Goal: Task Accomplishment & Management: Complete application form

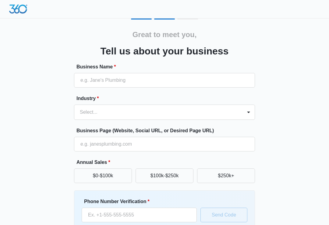
click at [134, 70] on label "Business Name *" at bounding box center [166, 66] width 181 height 7
click at [134, 73] on input "Business Name *" at bounding box center [164, 80] width 181 height 15
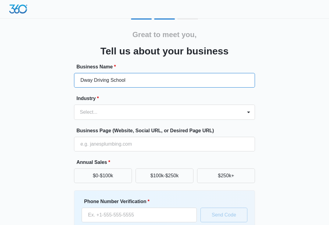
type input "Dway Driving School"
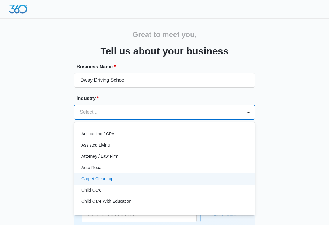
click at [204, 177] on div "Carpet Cleaning" at bounding box center [163, 179] width 165 height 6
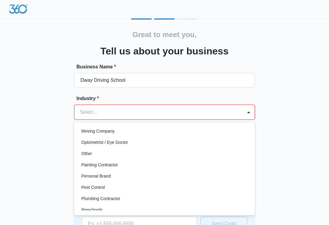
scroll to position [339, 0]
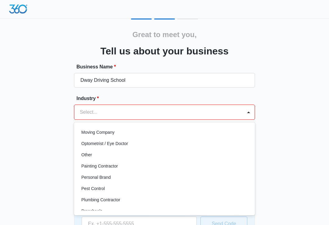
click at [85, 156] on p "Other" at bounding box center [86, 155] width 11 height 6
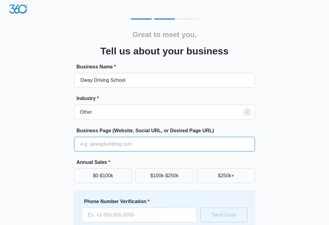
click at [136, 144] on input "Business Page (Website, Social URL, or Desired Page URL)" at bounding box center [164, 144] width 181 height 15
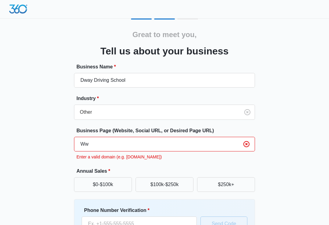
type input "W"
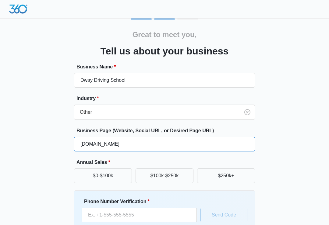
type input "WWW.DWAYDRIVINGSCHOOL.COM"
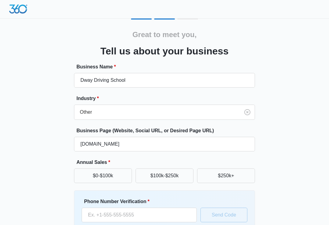
click at [272, 156] on div "Great to meet you, Tell us about your business Business Name * Dway Driving Sch…" at bounding box center [164, 142] width 312 height 247
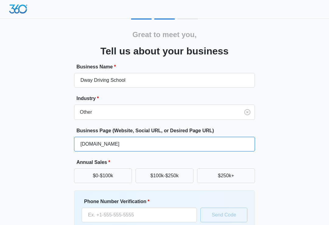
click at [212, 144] on input "WWW.DWAYDRIVINGSCHOOL.COM" at bounding box center [164, 144] width 181 height 15
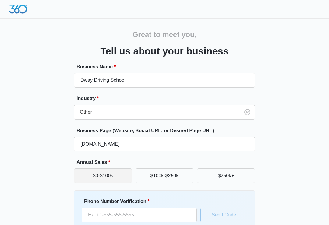
click at [99, 178] on button "$0-$100k" at bounding box center [103, 176] width 58 height 15
click at [98, 173] on button "$0-$100k" at bounding box center [103, 176] width 58 height 15
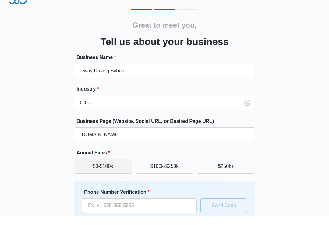
scroll to position [38, 0]
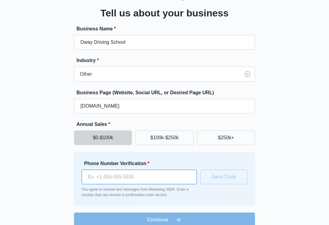
click at [114, 179] on input "Phone Number Verification *" at bounding box center [139, 177] width 115 height 15
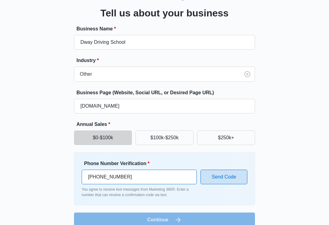
type input "[PHONE_NUMBER]"
click at [223, 175] on button "Send Code" at bounding box center [223, 177] width 47 height 15
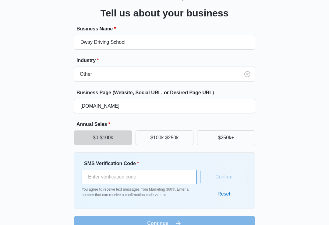
click at [120, 174] on input "SMS Verification Code *" at bounding box center [139, 177] width 115 height 15
click at [226, 195] on button "Reset" at bounding box center [223, 194] width 25 height 15
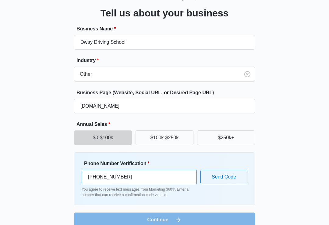
click at [165, 175] on input "+1 832 626 1071" at bounding box center [139, 177] width 115 height 15
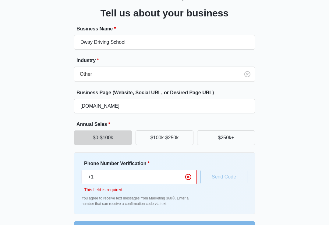
type input "+"
type input "(281) 905-3311"
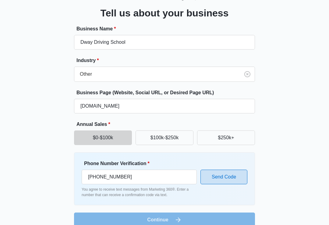
click at [226, 181] on button "Send Code" at bounding box center [223, 177] width 47 height 15
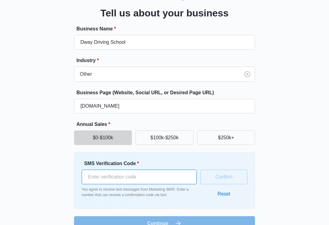
click at [163, 176] on input "SMS Verification Code *" at bounding box center [139, 177] width 115 height 15
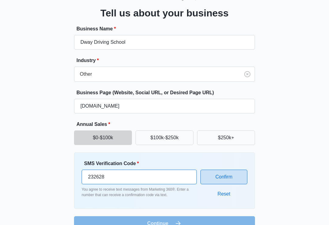
type input "232628"
click at [221, 174] on button "Confirm" at bounding box center [223, 177] width 47 height 15
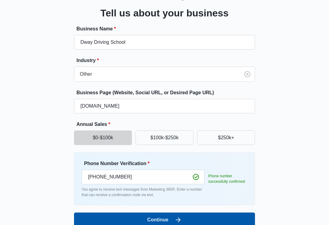
click at [220, 220] on button "Continue" at bounding box center [164, 220] width 181 height 15
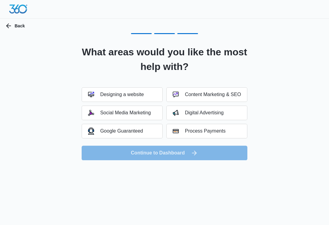
scroll to position [0, 0]
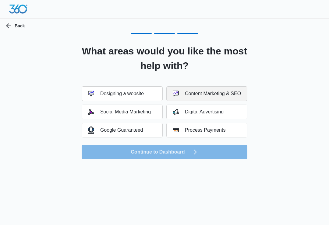
click at [231, 96] on div "Content Marketing & SEO" at bounding box center [207, 94] width 68 height 6
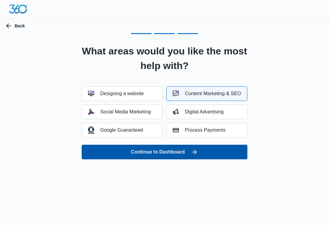
click at [226, 153] on button "Continue to Dashboard" at bounding box center [165, 152] width 166 height 15
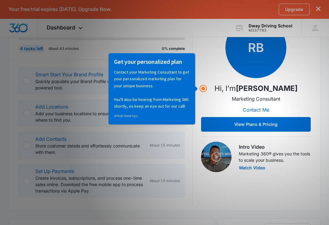
scroll to position [91, 0]
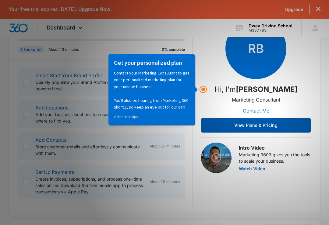
click at [279, 126] on button "View Plans & Pricing" at bounding box center [256, 125] width 110 height 15
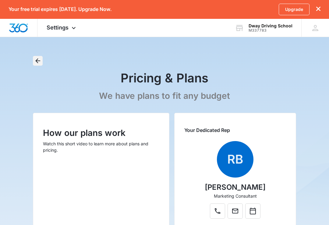
click at [33, 56] on button "Back" at bounding box center [38, 61] width 10 height 10
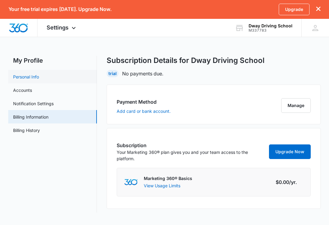
click at [27, 74] on link "Personal Info" at bounding box center [26, 77] width 26 height 6
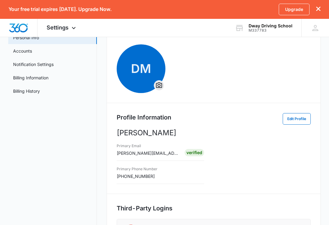
scroll to position [37, 0]
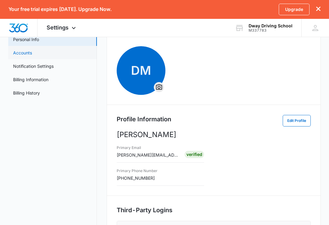
click at [21, 53] on link "Accounts" at bounding box center [22, 53] width 19 height 6
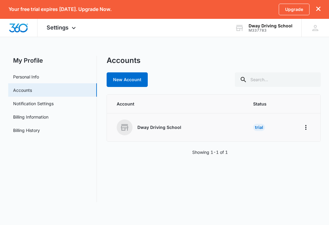
click at [258, 127] on div "Trial" at bounding box center [259, 127] width 12 height 7
click at [257, 124] on div "Trial" at bounding box center [259, 127] width 12 height 7
click at [309, 128] on icon "Home" at bounding box center [305, 127] width 7 height 7
click at [284, 145] on div "Go to Dashboard" at bounding box center [279, 144] width 34 height 4
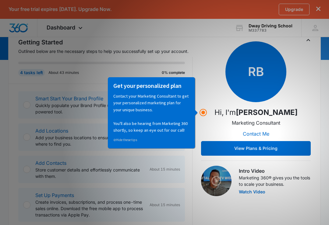
scroll to position [76, 0]
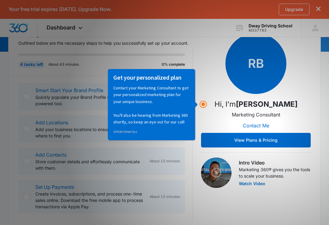
click at [131, 183] on div "Set Up Payments Create invoices, subscriptions, and process one-time sales onli…" at bounding box center [101, 197] width 167 height 34
click at [116, 201] on p "Create invoices, subscriptions, and process one-time sales online. Download the…" at bounding box center [89, 200] width 109 height 19
click at [151, 100] on p "Contact your Marketing Consultant to get your personalized marketing plan for y…" at bounding box center [151, 105] width 76 height 41
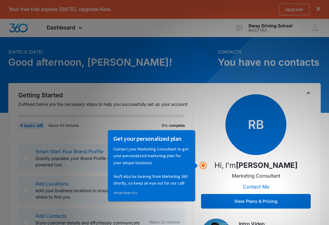
scroll to position [0, 0]
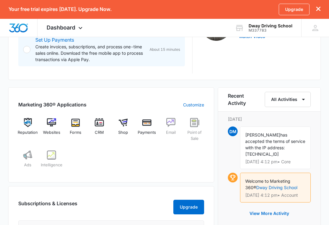
scroll to position [222, 0]
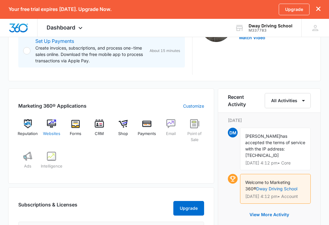
click at [55, 121] on img at bounding box center [51, 123] width 9 height 9
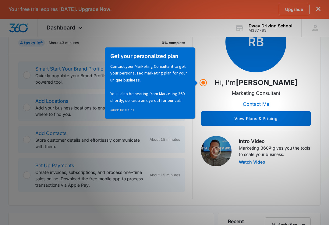
scroll to position [92, 0]
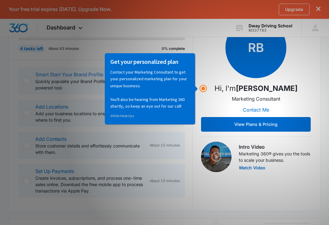
click at [78, 73] on link "Smart Start Your Brand Profile" at bounding box center [69, 75] width 68 height 6
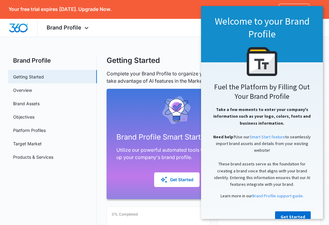
scroll to position [15, 0]
click at [298, 215] on link "Get Started" at bounding box center [293, 217] width 36 height 11
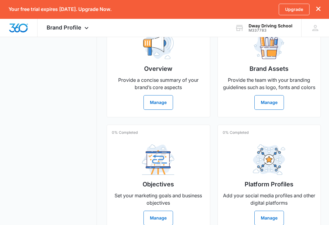
scroll to position [196, 0]
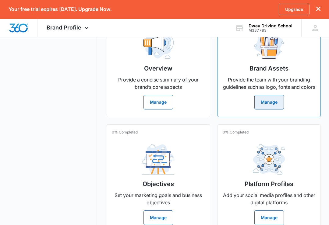
click at [273, 109] on button "Manage" at bounding box center [269, 102] width 30 height 15
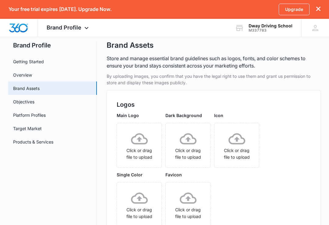
scroll to position [16, 0]
click at [144, 141] on icon at bounding box center [139, 138] width 17 height 17
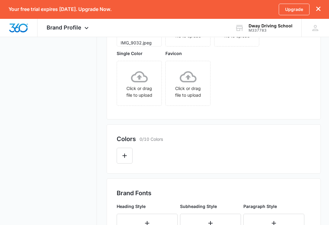
scroll to position [136, 0]
click at [128, 157] on icon "Edit Color" at bounding box center [124, 156] width 7 height 7
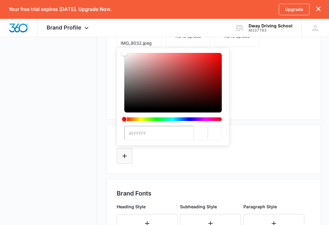
click at [123, 156] on icon "Edit Color" at bounding box center [124, 156] width 4 height 4
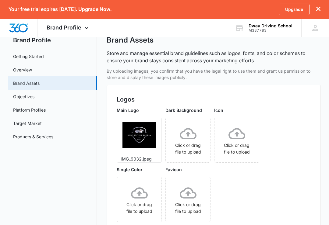
scroll to position [18, 0]
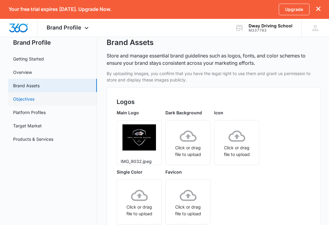
click at [28, 100] on link "Objectives" at bounding box center [23, 99] width 21 height 6
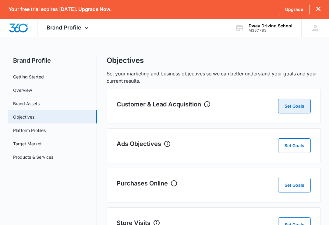
click at [298, 104] on button "Set Goals" at bounding box center [294, 106] width 33 height 15
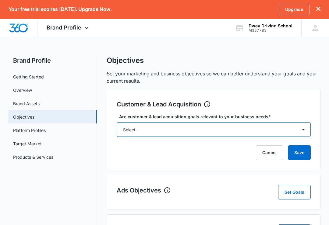
click at [305, 130] on select "Select... Yes No Yes, but don't currently have the data" at bounding box center [214, 129] width 194 height 15
select select "no"
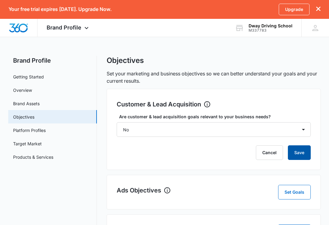
click at [300, 153] on button "Save" at bounding box center [299, 153] width 23 height 15
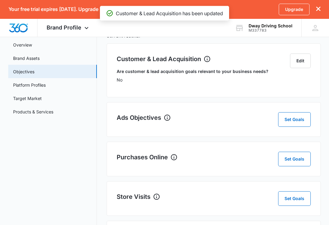
scroll to position [45, 0]
click at [302, 120] on button "Set Goals" at bounding box center [294, 119] width 33 height 15
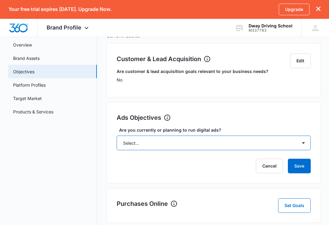
click at [306, 142] on select "Select... Yes No Yes, but don't currently have the data" at bounding box center [214, 143] width 194 height 15
select select "yes, but later"
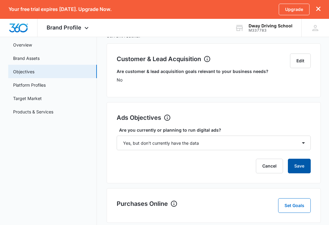
click at [305, 167] on button "Save" at bounding box center [299, 166] width 23 height 15
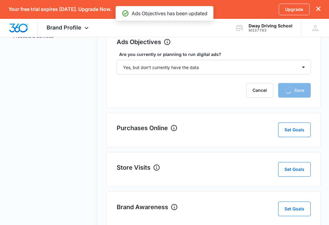
scroll to position [108, 0]
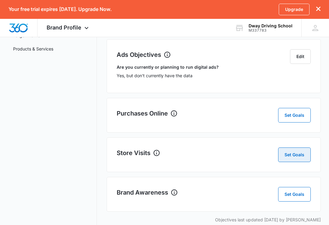
click at [299, 154] on button "Set Goals" at bounding box center [294, 155] width 33 height 15
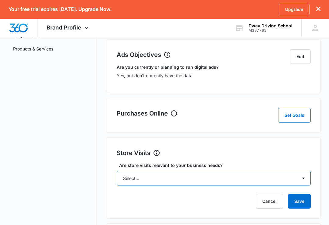
click at [299, 178] on select "Select... Yes No Yes, but don't currently have the data" at bounding box center [214, 178] width 194 height 15
select select "no"
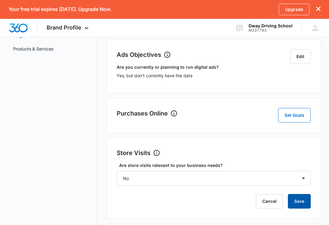
click at [304, 202] on button "Save" at bounding box center [299, 201] width 23 height 15
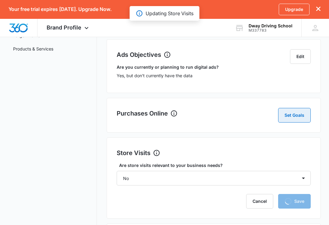
click at [300, 116] on button "Set Goals" at bounding box center [294, 115] width 33 height 15
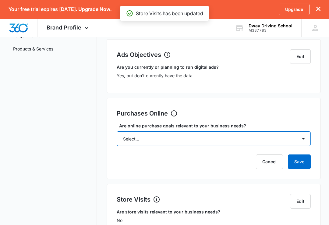
click at [306, 138] on select "Select... Yes No Yes, but don't currently have the data" at bounding box center [214, 139] width 194 height 15
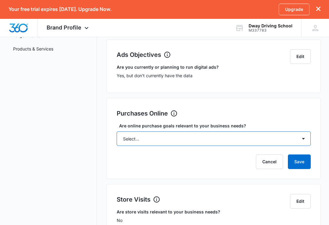
select select "no"
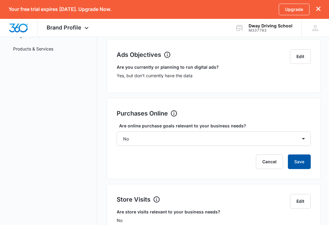
click at [304, 159] on button "Save" at bounding box center [299, 162] width 23 height 15
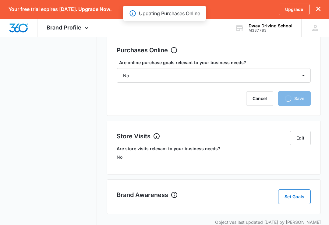
scroll to position [174, 0]
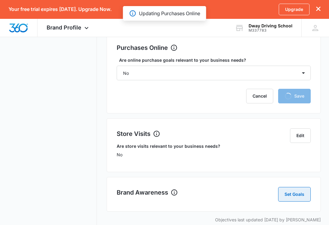
click at [300, 195] on button "Set Goals" at bounding box center [294, 194] width 33 height 15
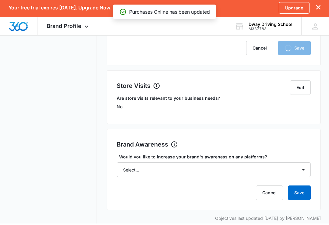
scroll to position [193, 0]
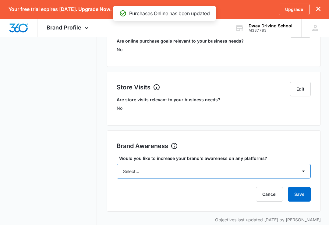
click at [304, 172] on select "Select... Yes No" at bounding box center [214, 171] width 194 height 15
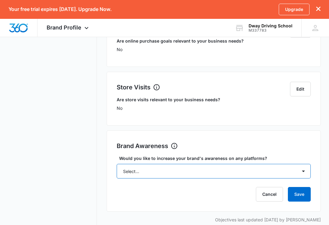
select select "yes"
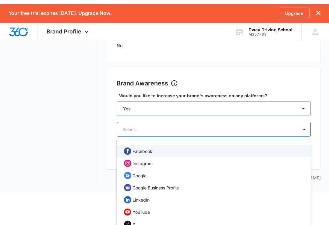
scroll to position [263, 0]
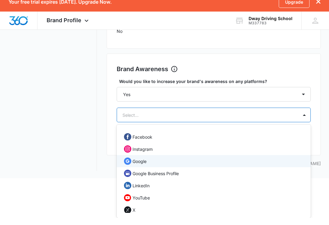
click at [144, 166] on p "Google" at bounding box center [139, 169] width 14 height 6
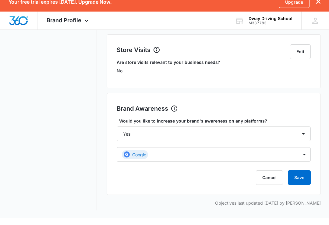
scroll to position [214, 0]
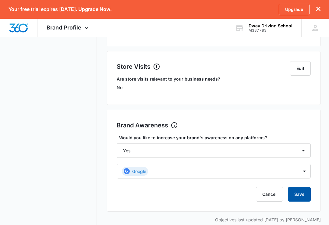
click at [299, 196] on button "Save" at bounding box center [299, 194] width 23 height 15
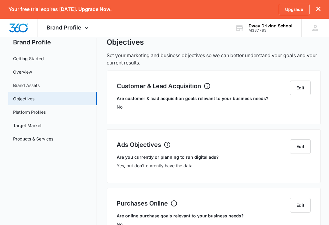
scroll to position [0, 0]
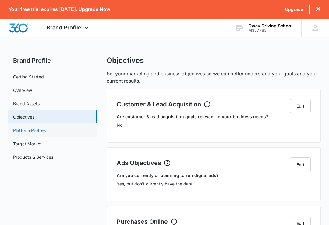
click at [37, 130] on link "Platform Profiles" at bounding box center [29, 130] width 33 height 6
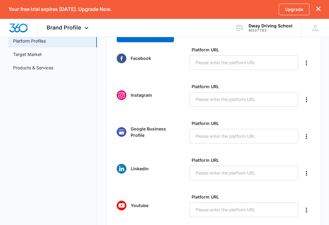
scroll to position [93, 0]
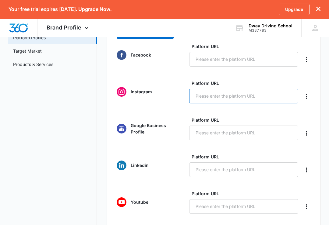
click at [240, 97] on input "Platform URL" at bounding box center [243, 96] width 109 height 15
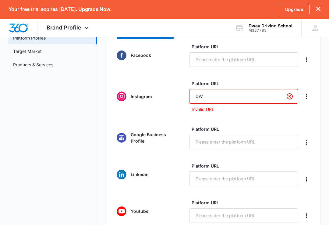
type input "D"
click at [306, 97] on icon "Delete" at bounding box center [306, 96] width 7 height 7
click at [310, 94] on button "Delete" at bounding box center [306, 97] width 9 height 10
click at [307, 93] on button "Delete" at bounding box center [306, 97] width 9 height 10
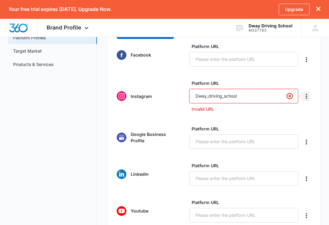
click at [309, 94] on icon "Delete" at bounding box center [306, 96] width 7 height 7
click at [312, 73] on div "Brand Profiles & Links 0/25 Platform Profiles Add Profile Links Facebook Platfo…" at bounding box center [214, 202] width 214 height 412
click at [274, 97] on input "Dway_driving_school" at bounding box center [243, 96] width 109 height 15
click at [203, 108] on p "Invalid URL" at bounding box center [244, 109] width 107 height 6
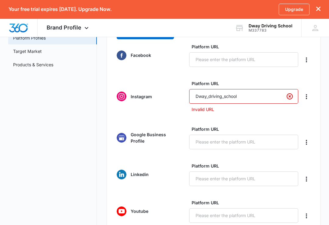
click at [195, 95] on input "Dway_driving_school" at bounding box center [243, 96] width 109 height 15
click at [247, 119] on form "Facebook Platform URL Instagram Platform URL @Dway_driving_school Invalid URL G…" at bounding box center [214, 221] width 194 height 355
click at [197, 95] on input "@Dway_driving_school" at bounding box center [243, 96] width 109 height 15
type input "Dway_driving_school"
click at [263, 116] on form "Facebook Platform URL Instagram Platform URL Dway_driving_school Invalid URL Go…" at bounding box center [214, 221] width 194 height 355
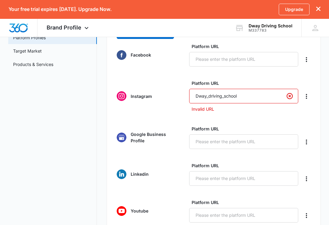
click at [223, 94] on input "Dway_driving_school" at bounding box center [243, 96] width 109 height 15
click at [273, 126] on label "Platform URL" at bounding box center [245, 129] width 109 height 6
click at [273, 135] on input "Platform URL" at bounding box center [243, 142] width 109 height 15
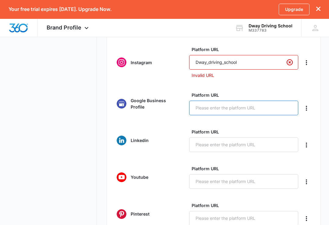
scroll to position [293, 0]
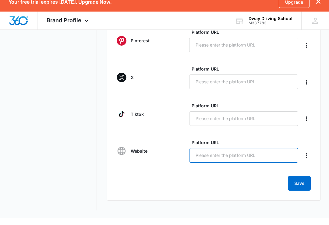
click at [245, 156] on input "Platform URL" at bounding box center [243, 163] width 109 height 15
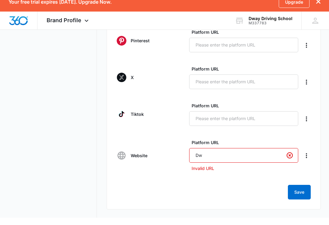
type input "D"
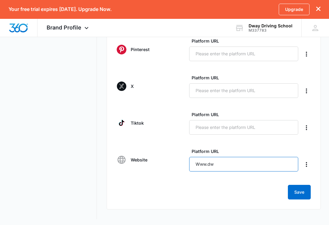
scroll to position [283, 0]
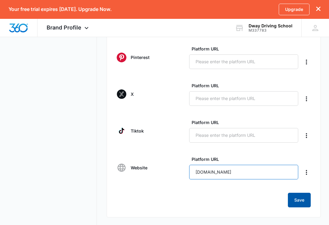
type input "Www.dwaydrivingschool.com"
click at [304, 199] on button "Save" at bounding box center [299, 200] width 23 height 15
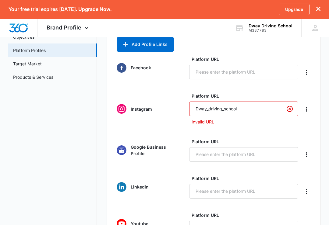
click at [209, 120] on p "Invalid URL" at bounding box center [244, 122] width 107 height 6
click at [310, 109] on icon "Delete" at bounding box center [306, 109] width 7 height 7
click at [308, 110] on icon "Delete" at bounding box center [306, 109] width 7 height 7
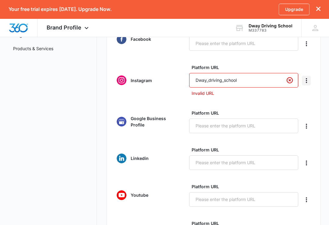
scroll to position [108, 0]
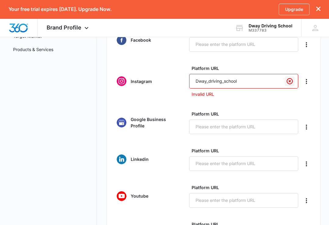
click at [289, 82] on icon "Clear" at bounding box center [289, 81] width 6 height 6
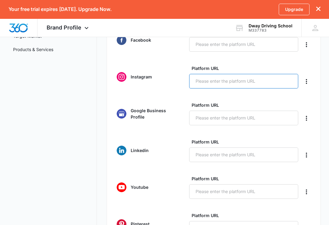
scroll to position [107, 0]
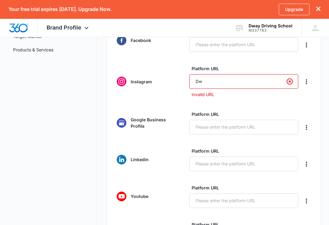
type input "D"
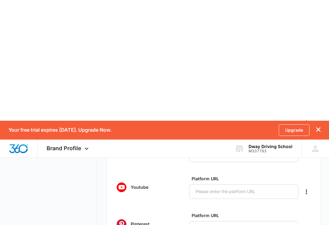
scroll to position [284, 0]
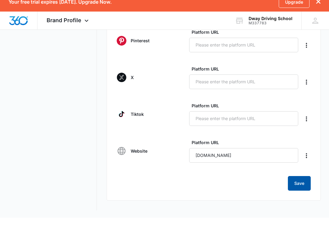
click at [298, 189] on button "Save" at bounding box center [299, 191] width 23 height 15
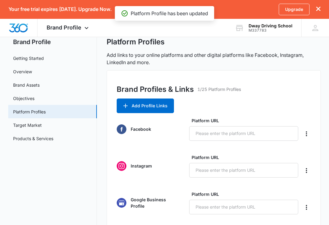
scroll to position [0, 0]
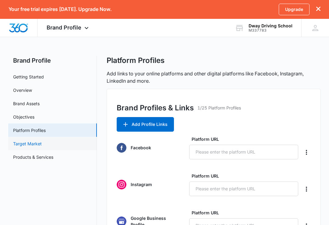
click at [32, 143] on link "Target Market" at bounding box center [27, 144] width 29 height 6
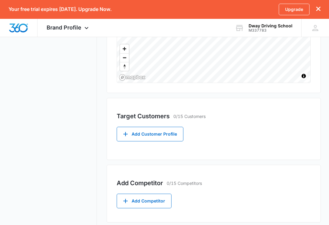
scroll to position [188, 0]
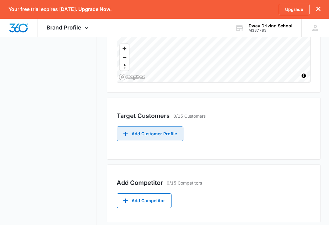
click at [131, 135] on button "Add Customer Profile" at bounding box center [150, 134] width 67 height 15
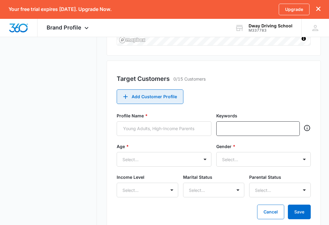
scroll to position [231, 0]
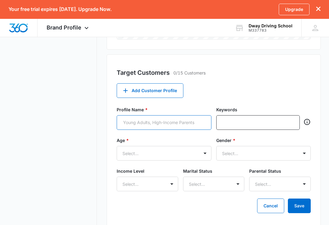
click at [163, 125] on input "Profile Name *" at bounding box center [164, 122] width 95 height 15
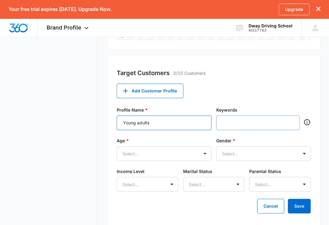
type input "Young adults"
click at [251, 124] on input "text" at bounding box center [259, 122] width 72 height 9
type input "Online Driving School"
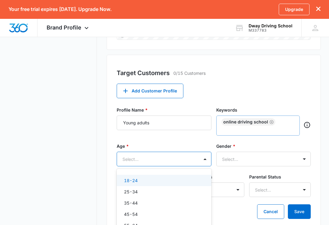
scroll to position [232, 0]
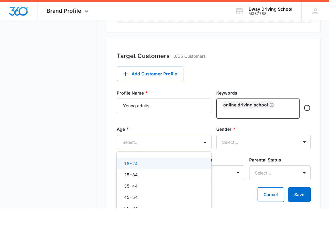
click at [174, 177] on div "18-24" at bounding box center [163, 180] width 79 height 6
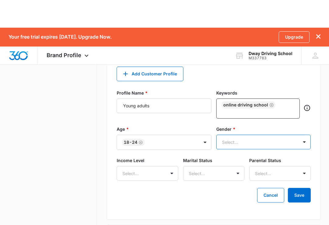
scroll to position [277, 0]
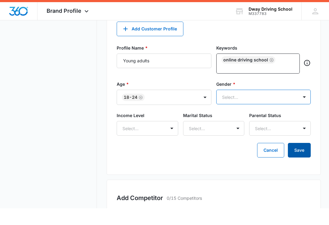
click at [300, 160] on button "Save" at bounding box center [299, 167] width 23 height 15
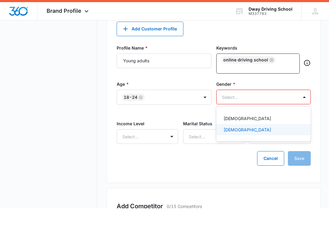
click at [285, 143] on div "Male" at bounding box center [262, 146] width 79 height 6
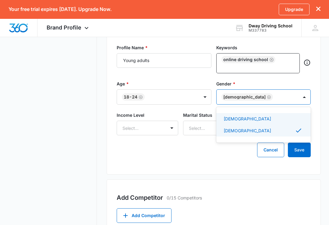
scroll to position [293, 0]
click at [295, 121] on div "Female" at bounding box center [262, 119] width 79 height 6
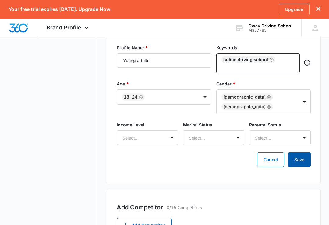
click at [303, 153] on button "Save" at bounding box center [299, 160] width 23 height 15
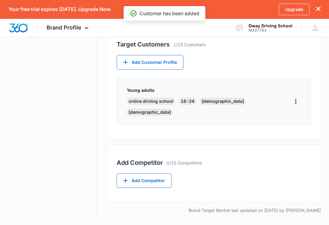
scroll to position [240, 0]
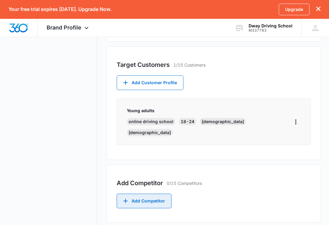
click at [146, 194] on button "Add Competitor" at bounding box center [144, 201] width 55 height 15
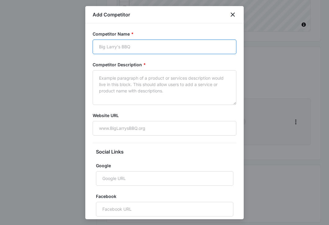
click at [162, 47] on input "Competitor Name *" at bounding box center [165, 47] width 144 height 15
type input "Texas Driving School"
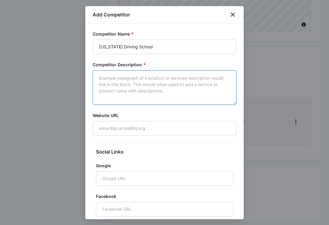
click at [171, 85] on textarea "Competitor Description *" at bounding box center [165, 87] width 144 height 35
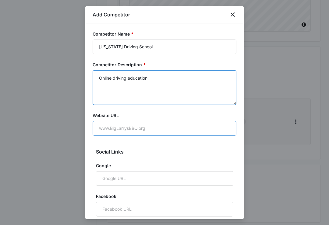
type textarea "Online driving education."
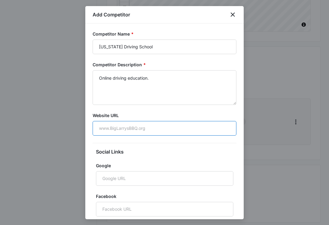
click at [154, 128] on input "Website URL" at bounding box center [165, 128] width 144 height 15
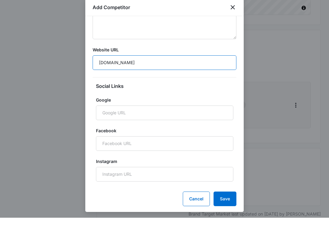
scroll to position [58, 0]
type input "Www.texasdrivingschool.com"
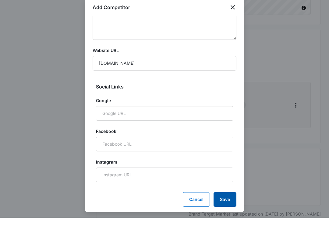
click at [228, 200] on button "Save" at bounding box center [224, 207] width 23 height 15
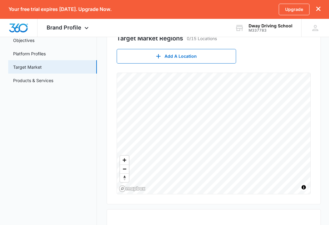
scroll to position [76, 0]
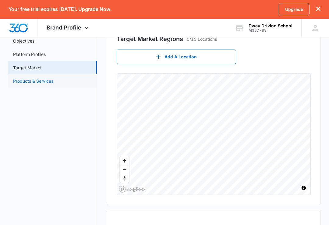
click at [37, 80] on link "Products & Services" at bounding box center [33, 81] width 40 height 6
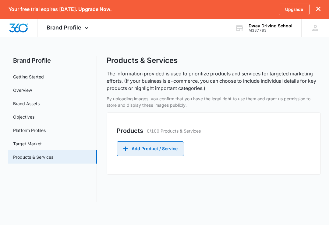
click at [155, 146] on button "Add Product / Service" at bounding box center [150, 149] width 67 height 15
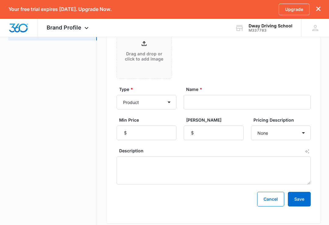
scroll to position [123, 0]
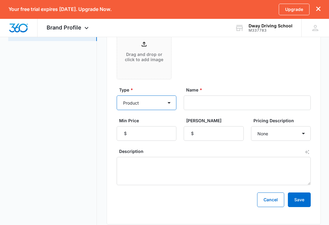
click at [167, 103] on select "Product Product category Service Service category" at bounding box center [147, 103] width 60 height 15
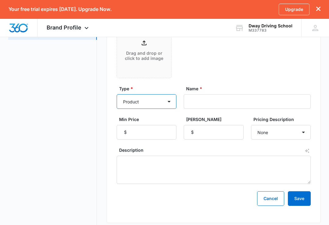
scroll to position [125, 0]
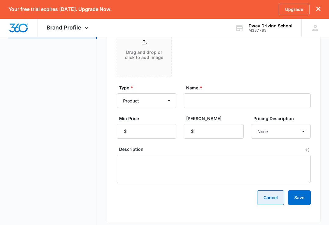
click at [271, 198] on button "Cancel" at bounding box center [270, 198] width 27 height 15
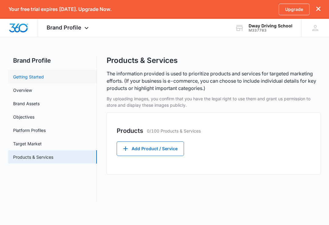
click at [37, 79] on link "Getting Started" at bounding box center [28, 77] width 31 height 6
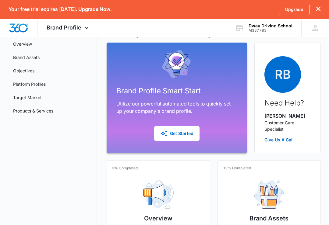
scroll to position [43, 0]
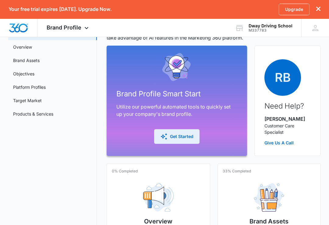
click at [188, 137] on div "Get Started" at bounding box center [176, 136] width 33 height 7
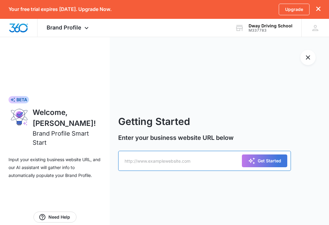
click at [213, 165] on input "text" at bounding box center [204, 161] width 173 height 20
type input "Www.dwaydrivingschool.com"
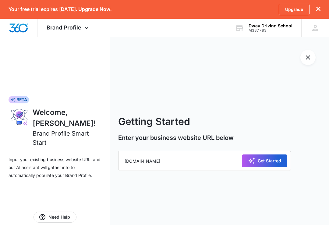
click at [269, 165] on div "Get Started" at bounding box center [264, 160] width 33 height 7
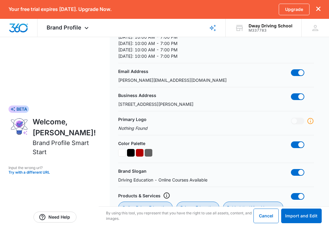
scroll to position [149, 0]
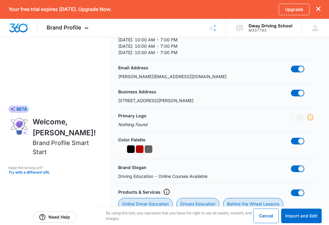
click at [285, 125] on div "Primary Logo Nothing Found" at bounding box center [216, 120] width 196 height 15
click at [297, 118] on span at bounding box center [297, 117] width 13 height 7
click at [303, 118] on span at bounding box center [297, 117] width 13 height 7
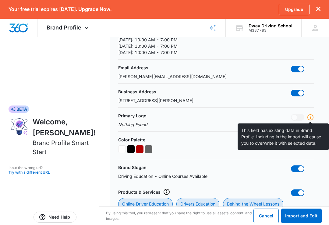
click at [311, 116] on icon at bounding box center [310, 117] width 7 height 7
click at [311, 118] on icon at bounding box center [310, 117] width 7 height 7
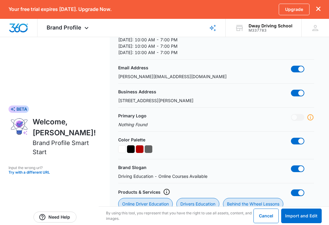
click at [242, 120] on div "Primary Logo Nothing Found" at bounding box center [216, 120] width 196 height 15
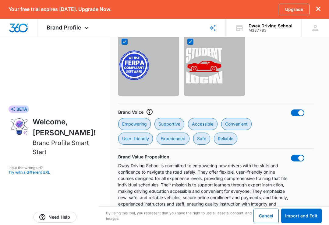
scroll to position [661, 0]
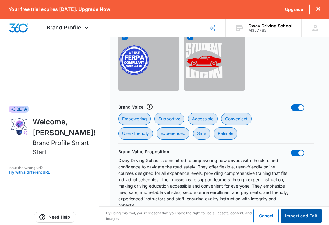
click at [307, 223] on button "Import and Edit" at bounding box center [301, 216] width 40 height 15
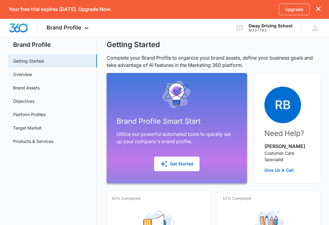
scroll to position [15, 0]
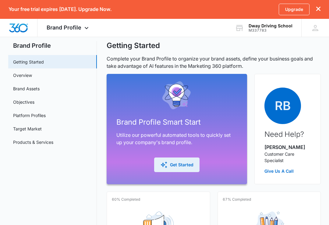
click at [178, 163] on div "Get Started" at bounding box center [176, 164] width 33 height 7
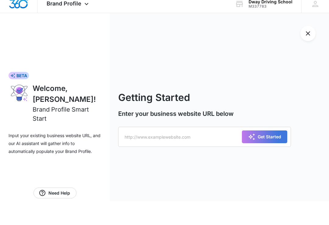
scroll to position [18, 0]
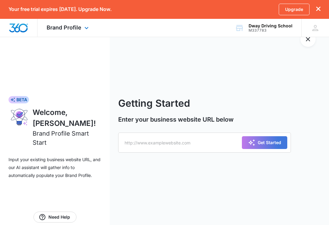
click at [82, 27] on div "Brand Profile Apps Reputation Websites Forms CRM Email Shop Payments POS Ads In…" at bounding box center [68, 28] width 62 height 18
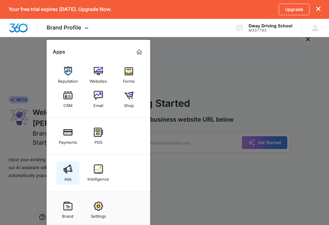
click at [63, 173] on img at bounding box center [67, 169] width 9 height 9
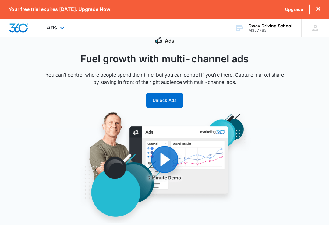
scroll to position [16, 0]
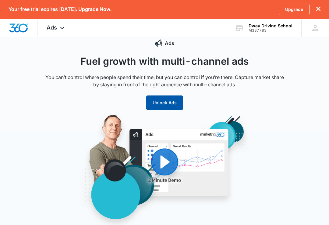
click at [167, 103] on button "Unlock Ads" at bounding box center [164, 103] width 37 height 15
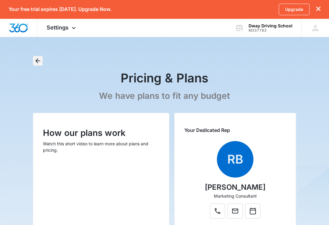
click at [37, 58] on icon "Back" at bounding box center [37, 60] width 7 height 7
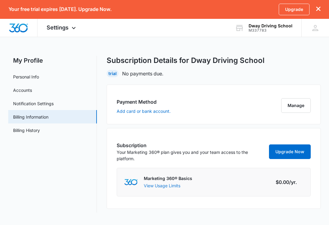
click at [156, 189] on button "View Usage Limits" at bounding box center [162, 186] width 37 height 6
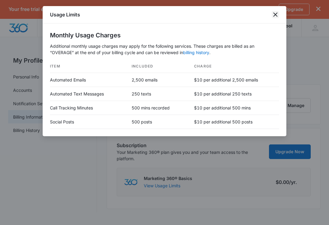
click at [275, 17] on icon "close" at bounding box center [275, 14] width 7 height 7
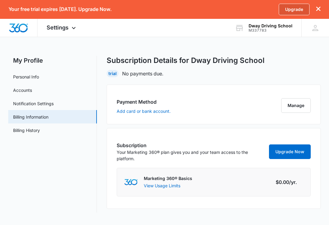
click at [299, 9] on link "Upgrade" at bounding box center [294, 10] width 31 height 12
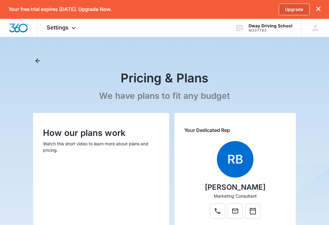
click at [296, 12] on link "Upgrade" at bounding box center [294, 10] width 31 height 12
click at [297, 10] on link "Upgrade" at bounding box center [294, 10] width 31 height 12
click at [300, 8] on link "Upgrade" at bounding box center [294, 10] width 31 height 12
click at [301, 8] on link "Upgrade" at bounding box center [294, 10] width 31 height 12
click at [296, 8] on link "Upgrade" at bounding box center [294, 10] width 31 height 12
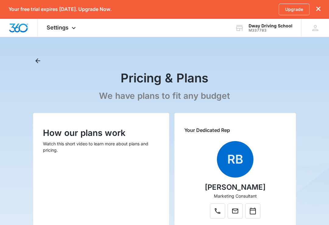
click at [320, 9] on icon "dismiss this dialog" at bounding box center [318, 9] width 4 height 4
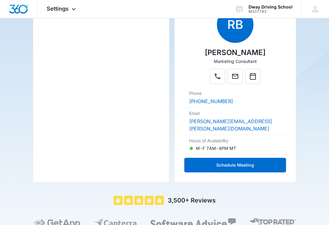
scroll to position [115, 0]
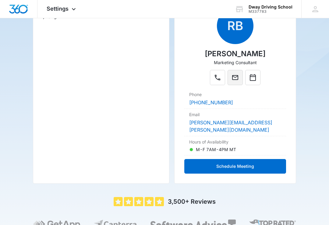
click at [234, 79] on icon "Mail" at bounding box center [234, 77] width 7 height 7
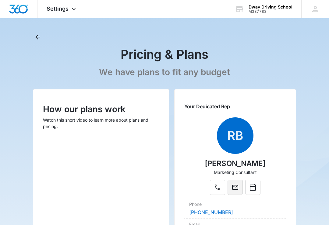
scroll to position [0, 0]
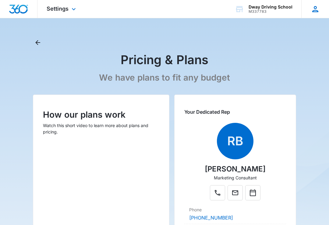
click at [310, 7] on div "DM [PERSON_NAME] [PERSON_NAME][EMAIL_ADDRESS][DOMAIN_NAME] My Profile Notificat…" at bounding box center [315, 9] width 28 height 18
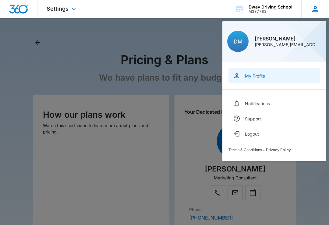
click at [260, 80] on link "My Profile" at bounding box center [273, 75] width 91 height 15
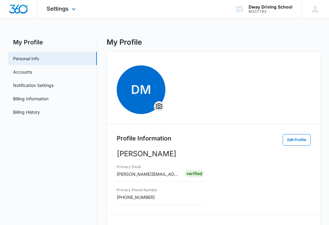
click at [19, 10] on img "Dashboard" at bounding box center [18, 9] width 19 height 9
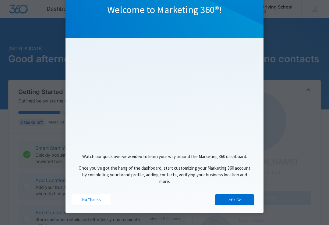
scroll to position [49, 0]
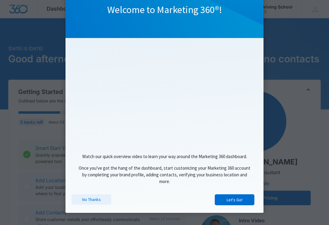
click at [93, 202] on link "No Thanks" at bounding box center [92, 200] width 40 height 10
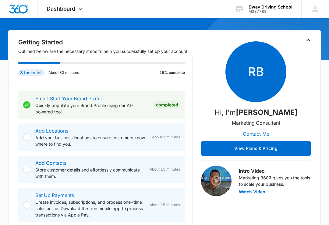
scroll to position [51, 0]
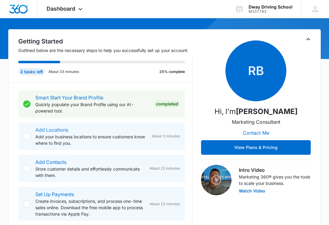
click at [52, 131] on link "Add Locations" at bounding box center [51, 130] width 33 height 6
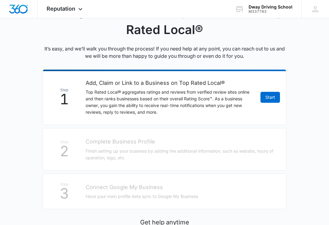
scroll to position [72, 0]
click at [270, 100] on link "Start" at bounding box center [269, 97] width 19 height 11
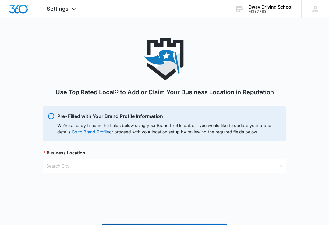
click at [174, 170] on input "search" at bounding box center [162, 166] width 232 height 14
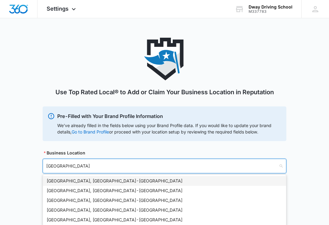
type input "[GEOGRAPHIC_DATA]"
click at [73, 179] on div "Houston, TX - USA" at bounding box center [165, 181] width 236 height 7
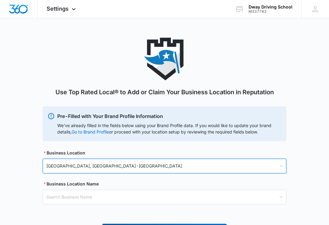
scroll to position [43, 0]
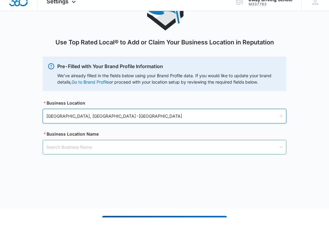
click at [106, 150] on input "search" at bounding box center [162, 155] width 232 height 14
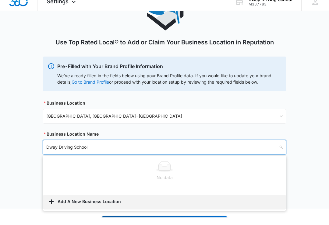
type input "Dway Driving School"
click at [65, 202] on button "Add A New Business Location" at bounding box center [164, 209] width 243 height 15
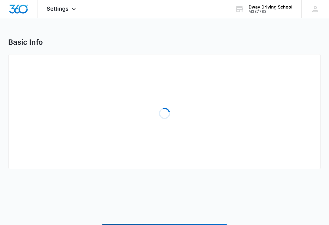
select select "[US_STATE]"
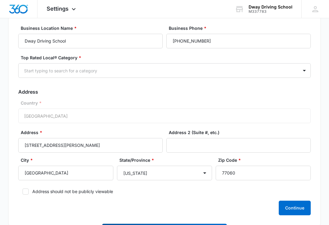
scroll to position [43, 0]
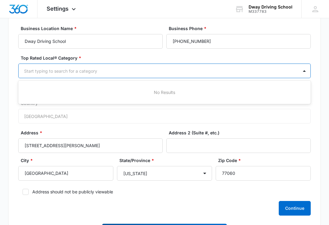
click at [158, 95] on div "No Results" at bounding box center [164, 92] width 292 height 11
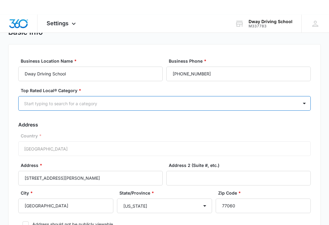
scroll to position [25, 0]
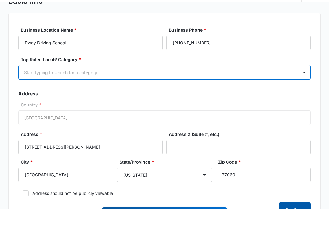
click at [298, 219] on button "Continue" at bounding box center [295, 226] width 32 height 15
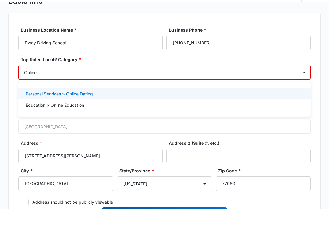
click at [66, 118] on p "Education > Online Education" at bounding box center [55, 121] width 58 height 6
type input "Online"
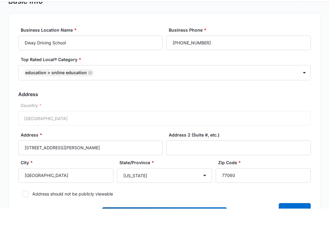
scroll to position [41, 0]
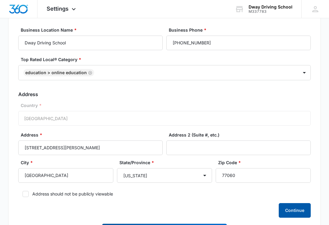
click at [293, 210] on button "Continue" at bounding box center [295, 210] width 32 height 15
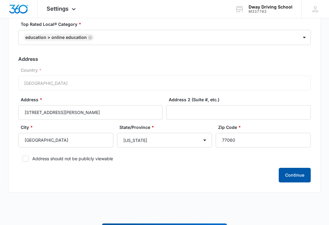
scroll to position [76, 0]
click at [294, 177] on button "Continue" at bounding box center [295, 175] width 32 height 15
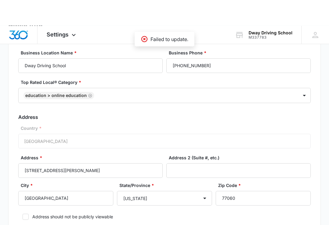
scroll to position [0, 0]
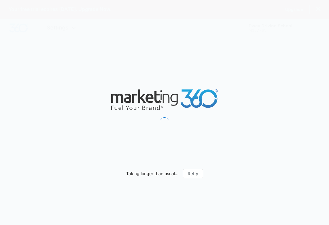
select select "[US_STATE]"
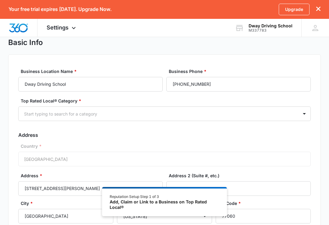
scroll to position [18, 0]
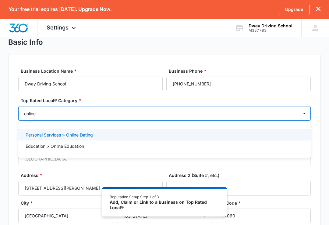
click at [62, 146] on p "Education > Online Education" at bounding box center [55, 146] width 58 height 6
type input "online"
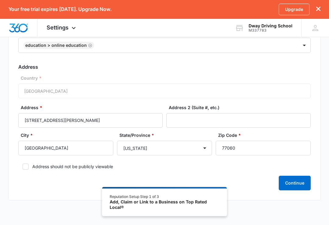
scroll to position [91, 0]
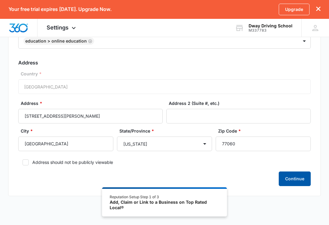
click at [295, 180] on button "Continue" at bounding box center [295, 179] width 32 height 15
click at [185, 210] on div "Add, Claim or Link to a Business on Top Rated Local®" at bounding box center [165, 205] width 110 height 11
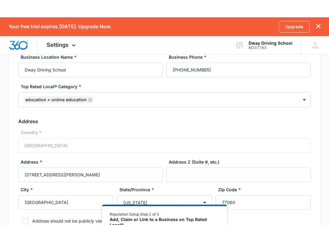
scroll to position [0, 0]
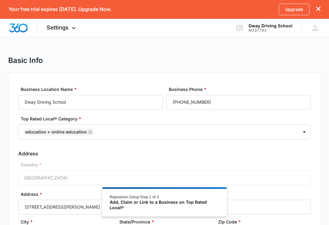
click at [316, 10] on icon "dismiss this dialog" at bounding box center [318, 9] width 4 height 4
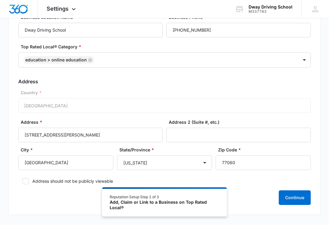
scroll to position [55, 0]
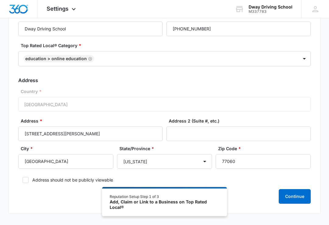
click at [307, 107] on div "Country * [GEOGRAPHIC_DATA]" at bounding box center [164, 100] width 292 height 23
click at [292, 197] on button "Continue" at bounding box center [295, 197] width 32 height 15
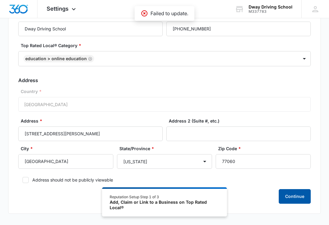
click at [295, 197] on button "Continue" at bounding box center [295, 196] width 32 height 15
click at [294, 197] on button "Continue" at bounding box center [295, 196] width 32 height 15
click at [289, 198] on button "Continue" at bounding box center [295, 196] width 32 height 15
click at [314, 204] on div "Business Location Name * Dway Driving School Business Phone * [PHONE_NUMBER] To…" at bounding box center [164, 106] width 312 height 215
click at [299, 193] on button "Continue" at bounding box center [295, 196] width 32 height 15
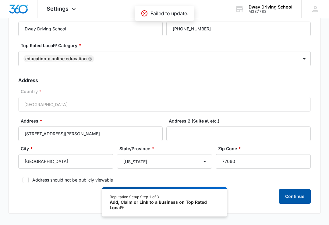
click at [289, 198] on button "Continue" at bounding box center [295, 196] width 32 height 15
click at [291, 195] on button "Continue" at bounding box center [295, 196] width 32 height 15
click at [295, 200] on button "Continue" at bounding box center [295, 196] width 32 height 15
click at [288, 200] on button "Continue" at bounding box center [295, 196] width 32 height 15
click at [302, 191] on button "Continue" at bounding box center [295, 196] width 32 height 15
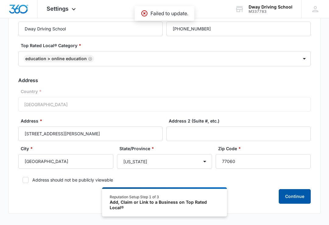
click at [296, 194] on button "Continue" at bounding box center [295, 196] width 32 height 15
click at [296, 190] on button "Continue" at bounding box center [295, 196] width 32 height 15
click at [290, 191] on button "Continue" at bounding box center [295, 196] width 32 height 15
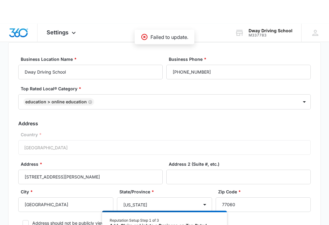
scroll to position [0, 0]
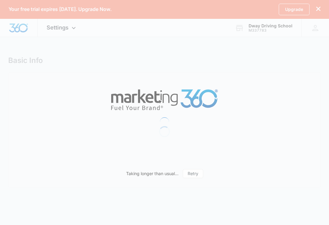
select select "[US_STATE]"
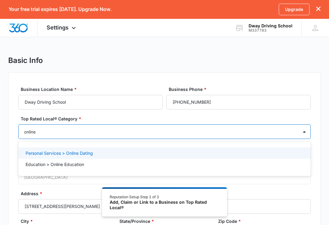
click at [73, 164] on p "Education > Online Education" at bounding box center [55, 164] width 58 height 6
type input "online"
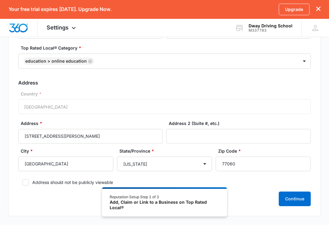
scroll to position [91, 0]
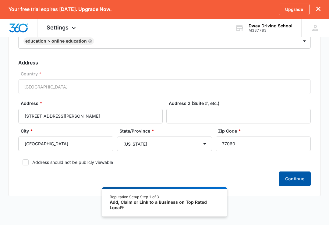
click at [293, 177] on button "Continue" at bounding box center [295, 179] width 32 height 15
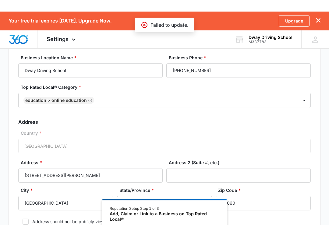
scroll to position [0, 0]
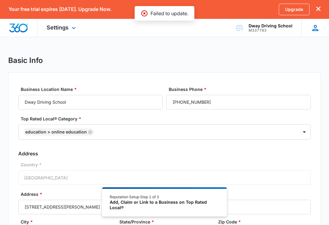
click at [316, 29] on icon at bounding box center [315, 27] width 9 height 9
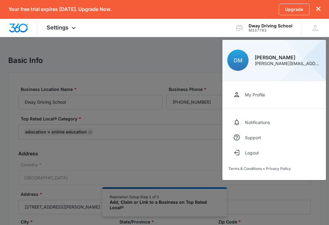
click at [177, 65] on div at bounding box center [164, 112] width 329 height 225
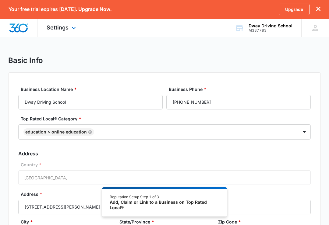
click at [19, 29] on img "Dashboard" at bounding box center [18, 27] width 19 height 9
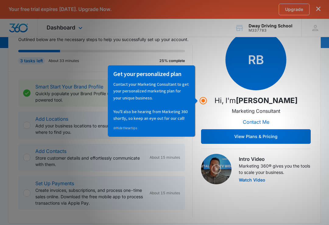
scroll to position [88, 0]
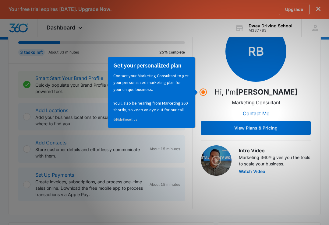
click at [81, 149] on p "Store customer details and effortlessly communicate with them." at bounding box center [89, 152] width 109 height 13
click at [51, 146] on link "Add Contacts" at bounding box center [50, 143] width 31 height 6
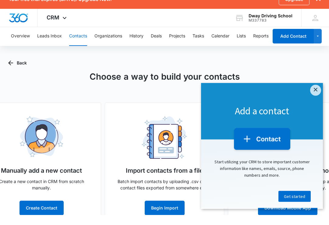
scroll to position [8, 0]
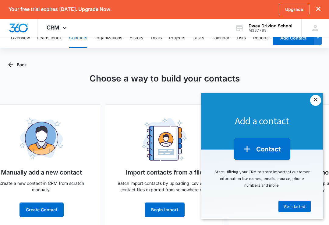
click at [320, 100] on link "×" at bounding box center [315, 100] width 11 height 11
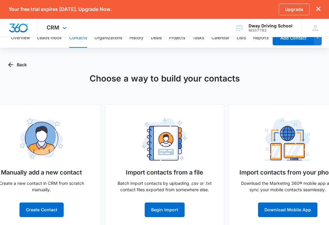
click at [14, 29] on img "Dashboard" at bounding box center [18, 27] width 19 height 9
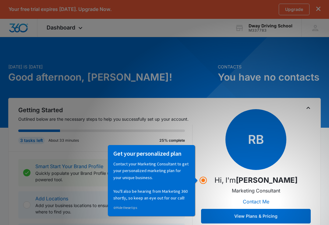
click at [317, 1] on div "Your free trial expires [DATE]. Upgrade Now. Upgrade" at bounding box center [164, 9] width 329 height 19
click at [318, 7] on icon "dismiss this dialog" at bounding box center [318, 9] width 4 height 4
